Goal: Navigation & Orientation: Find specific page/section

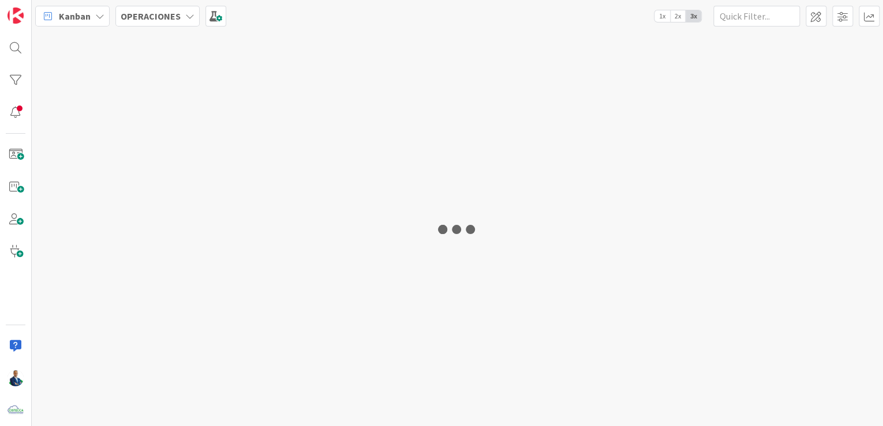
click at [166, 18] on b "OPERACIONES" at bounding box center [151, 16] width 60 height 12
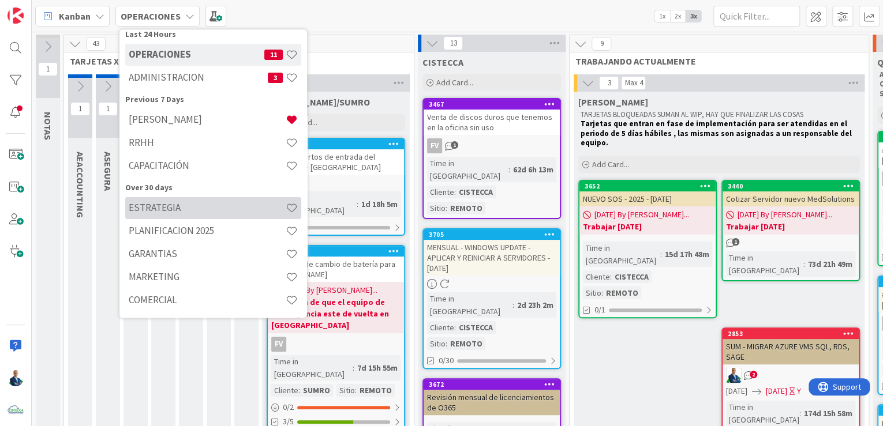
click at [167, 212] on h4 "ESTRATEGIA" at bounding box center [207, 208] width 157 height 12
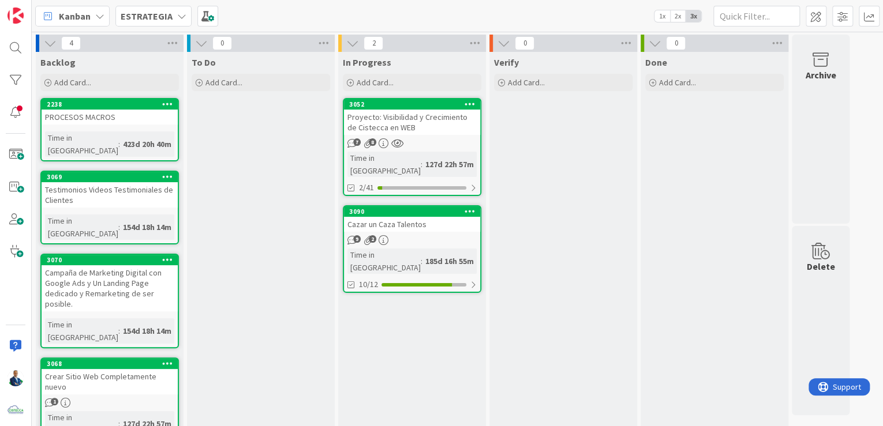
click at [163, 19] on b "ESTRATEGIA" at bounding box center [147, 16] width 52 height 12
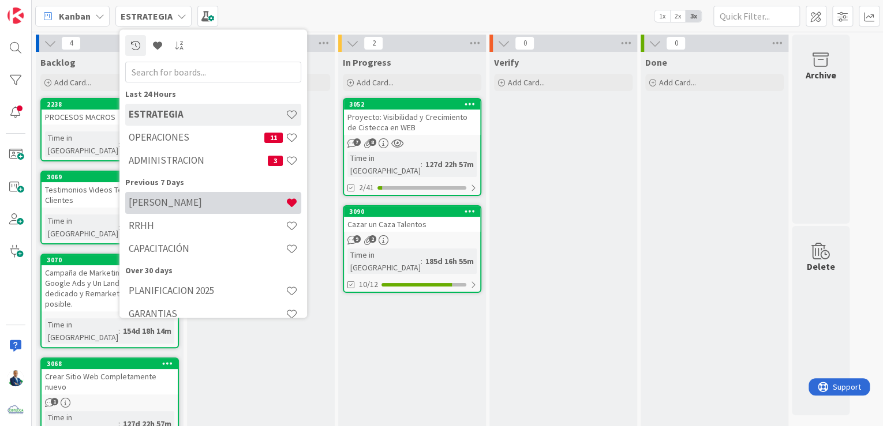
click at [174, 213] on div "[PERSON_NAME]" at bounding box center [213, 203] width 176 height 22
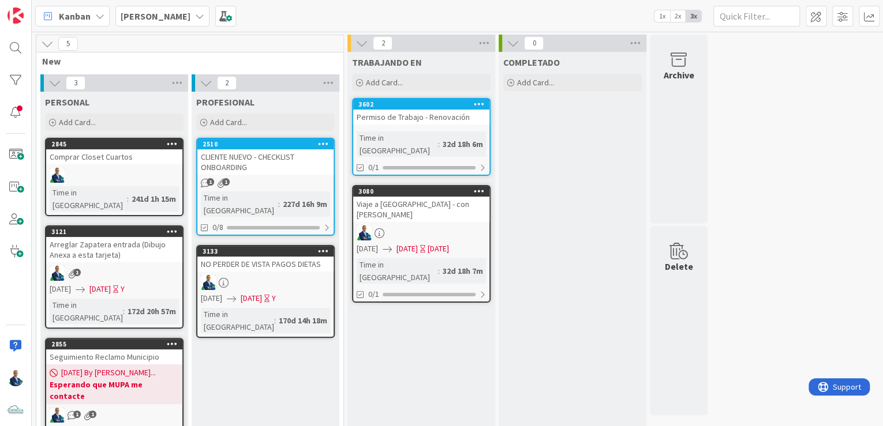
click at [155, 10] on div "[PERSON_NAME]" at bounding box center [162, 16] width 94 height 21
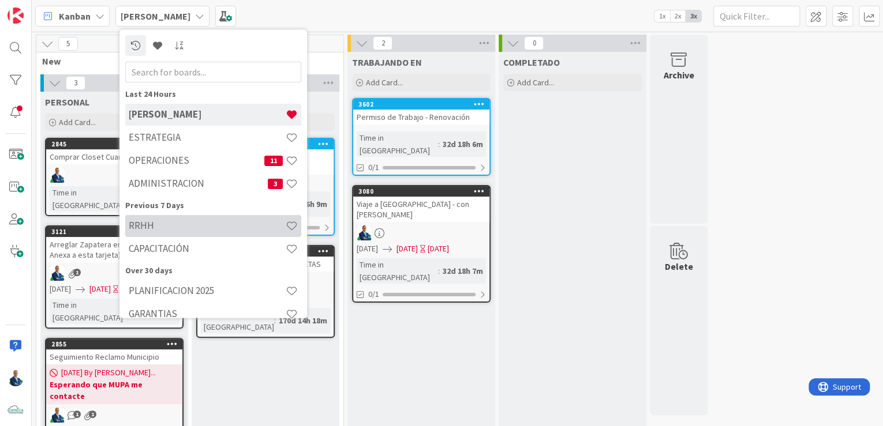
click at [166, 227] on h4 "RRHH" at bounding box center [207, 226] width 157 height 12
